Goal: Task Accomplishment & Management: Use online tool/utility

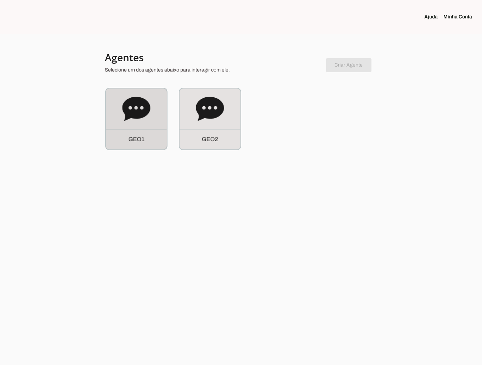
click at [137, 120] on icon at bounding box center [136, 109] width 28 height 28
